Goal: Find specific page/section: Find specific page/section

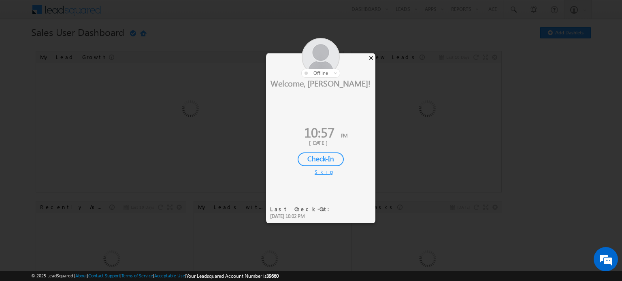
click at [370, 57] on div "×" at bounding box center [371, 57] width 8 height 9
click at [372, 62] on div "×" at bounding box center [371, 57] width 8 height 9
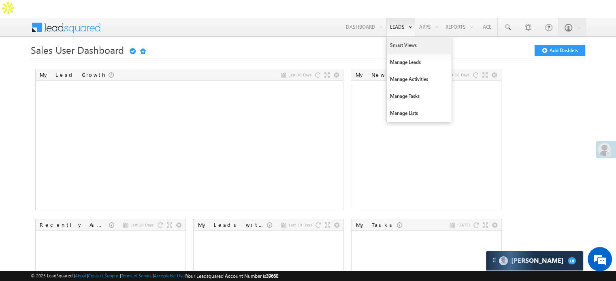
click at [399, 37] on link "Smart Views" at bounding box center [418, 45] width 65 height 17
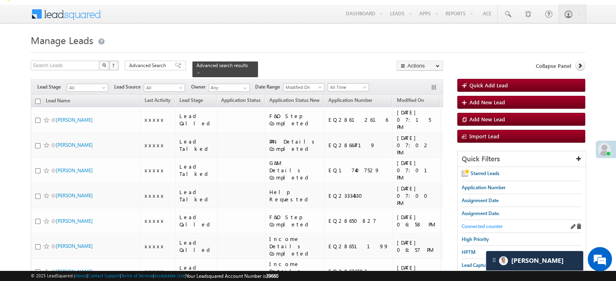
scroll to position [13, 0]
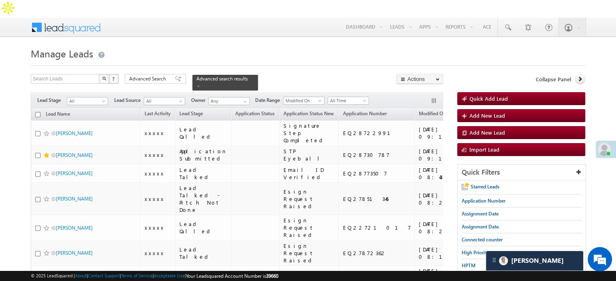
click at [475, 276] on span "Lead Capture [DATE]" at bounding box center [483, 279] width 44 height 6
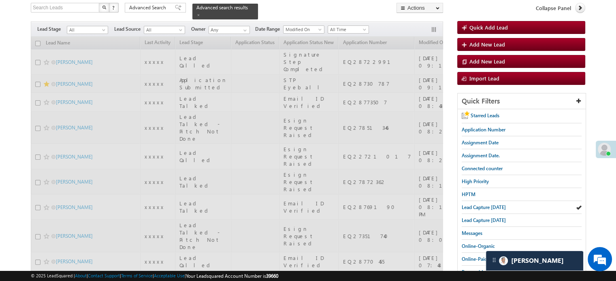
scroll to position [81, 0]
